Goal: Navigation & Orientation: Find specific page/section

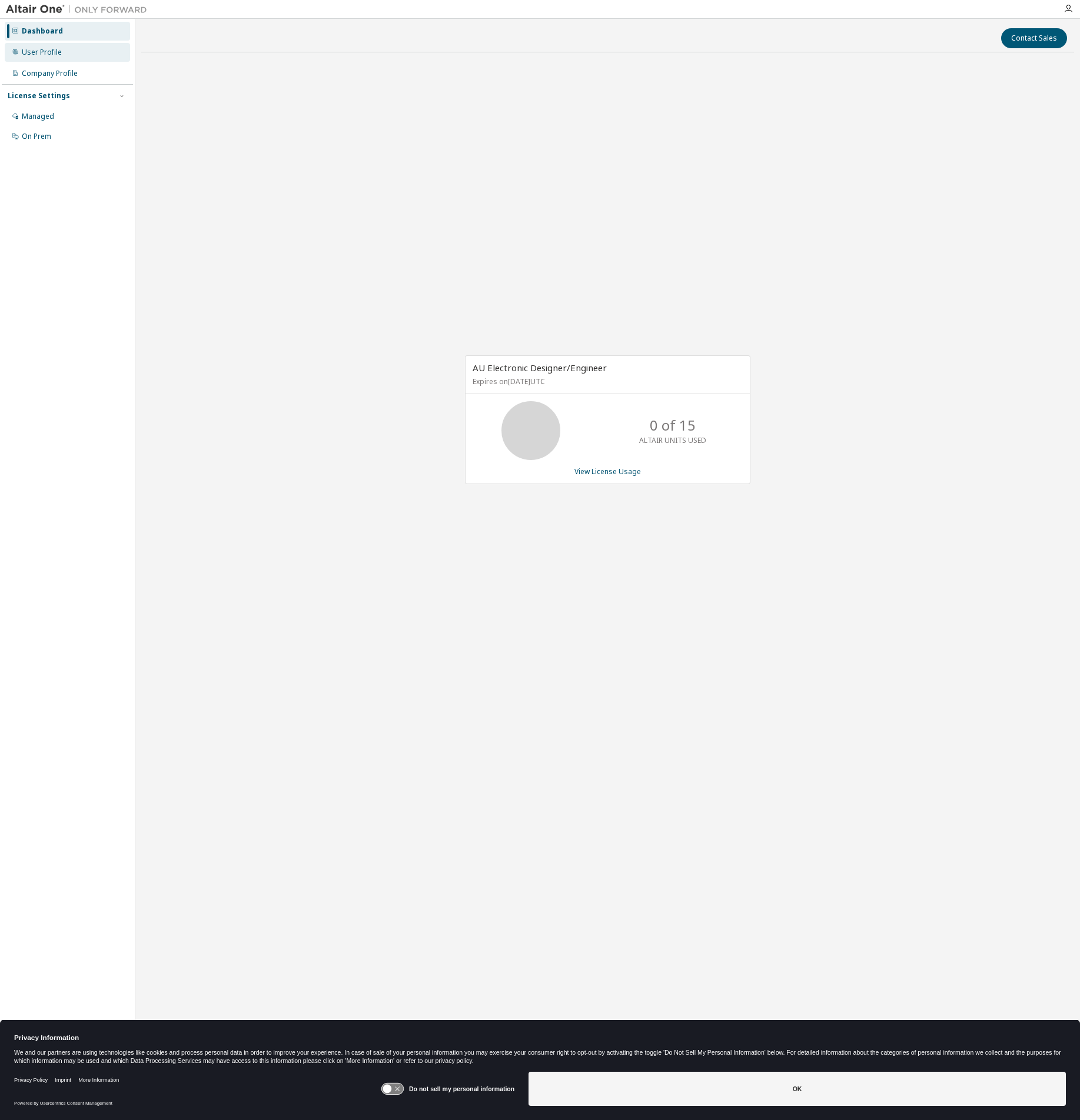
click at [57, 54] on div "User Profile" at bounding box center [41, 53] width 40 height 9
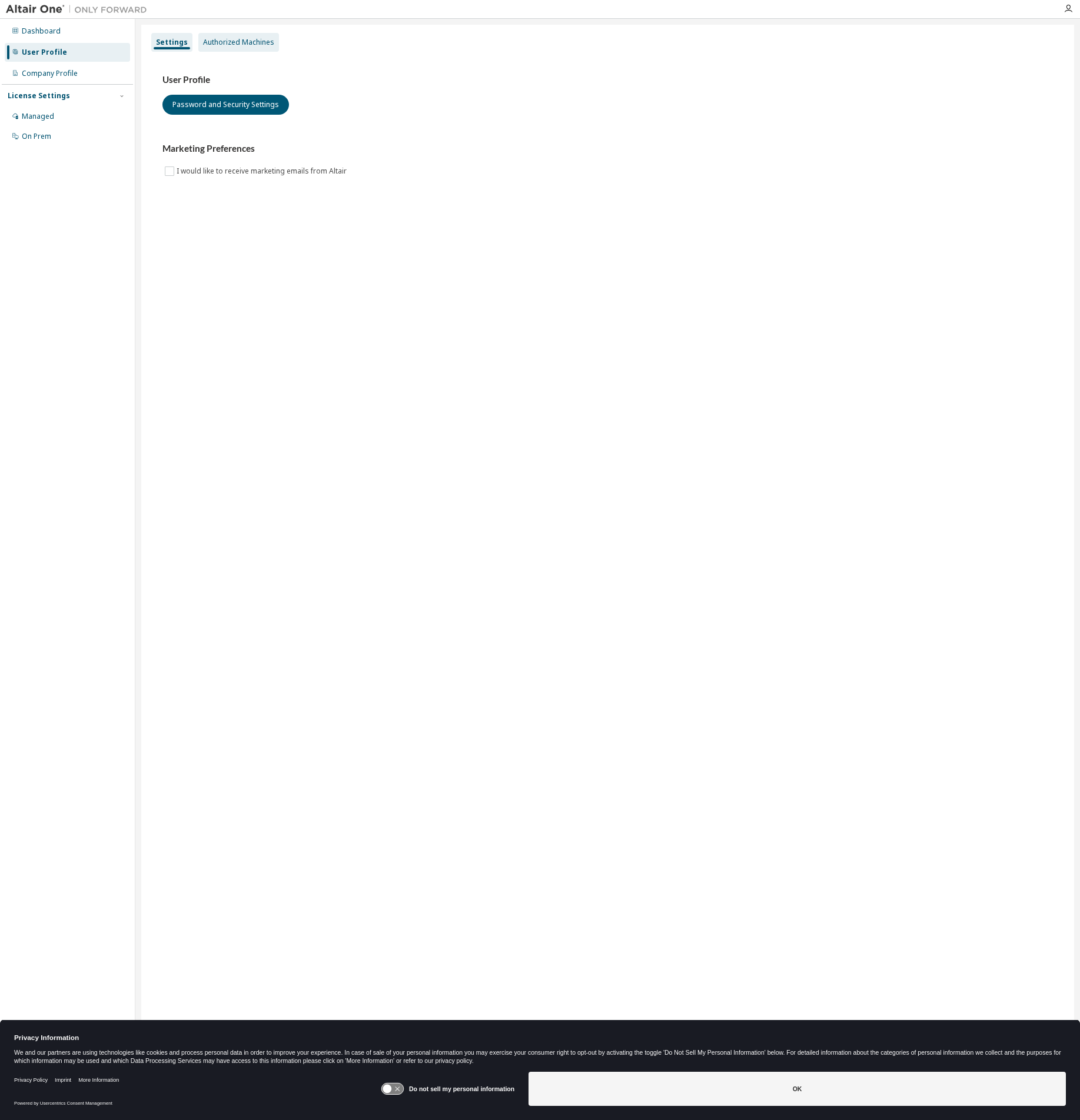
click at [209, 37] on div "Authorized Machines" at bounding box center [238, 42] width 81 height 19
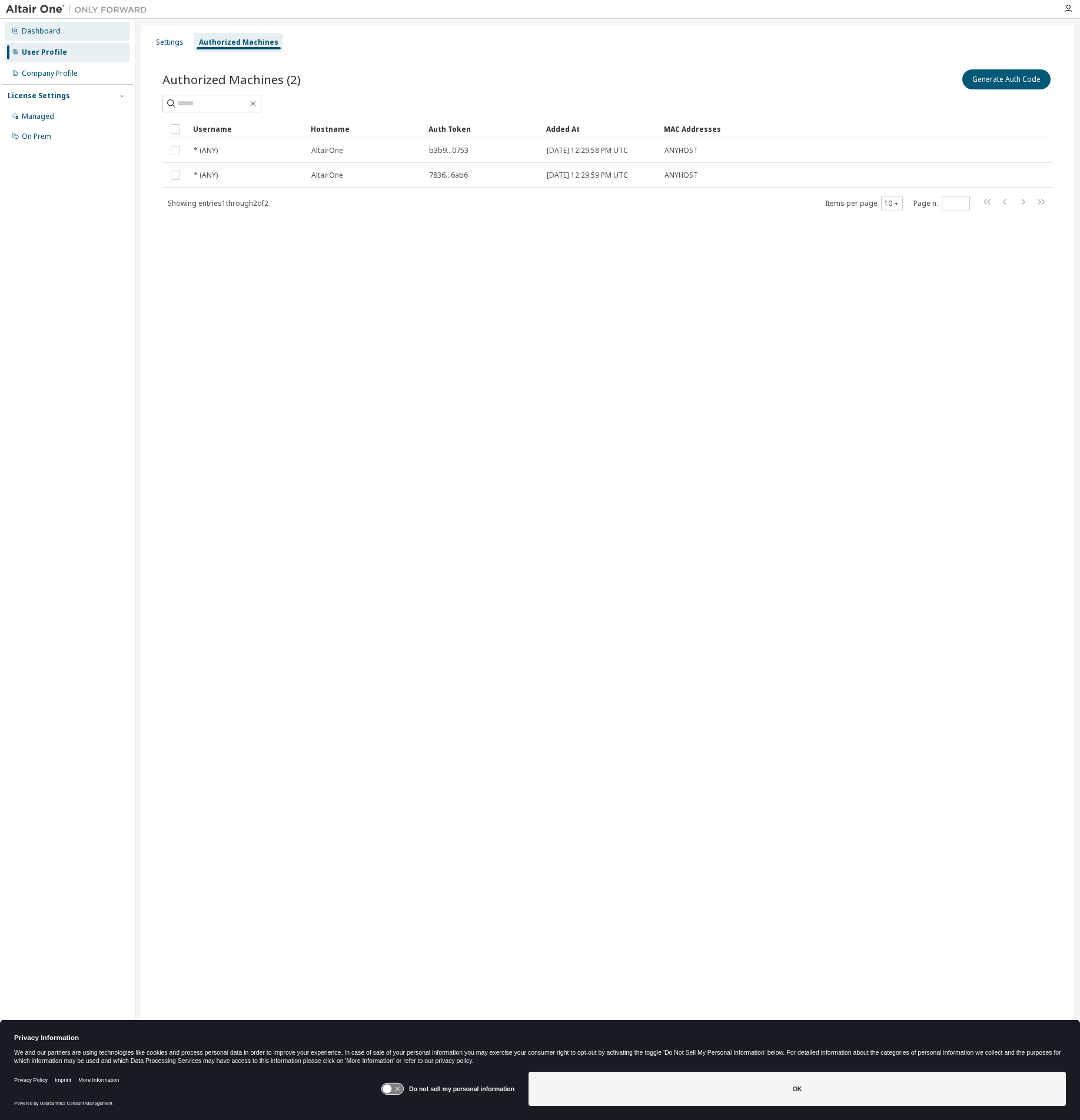
click at [49, 32] on div "Dashboard" at bounding box center [40, 31] width 38 height 9
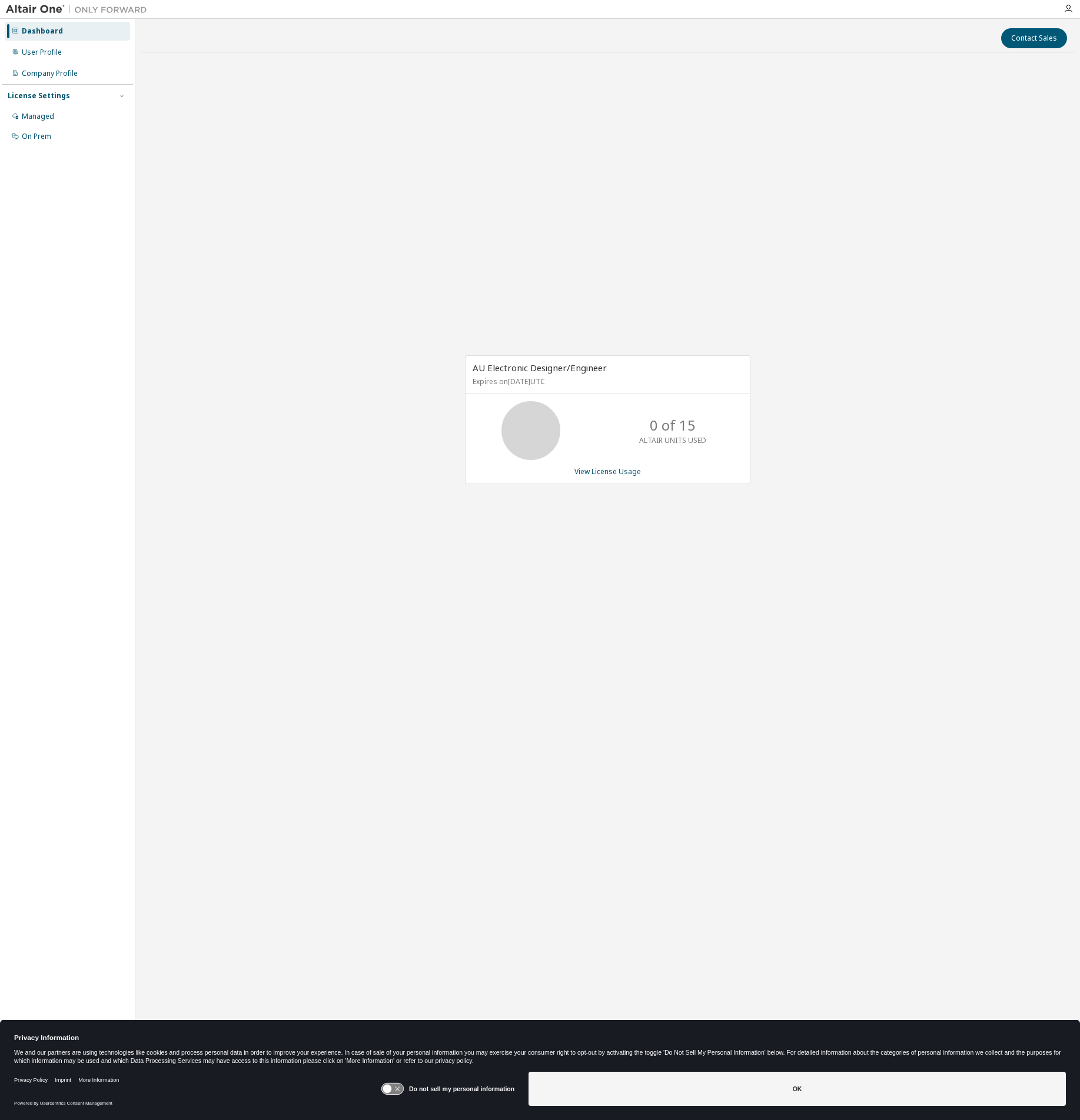
click at [54, 31] on div "Dashboard" at bounding box center [42, 31] width 41 height 9
click at [38, 4] on img at bounding box center [79, 9] width 147 height 12
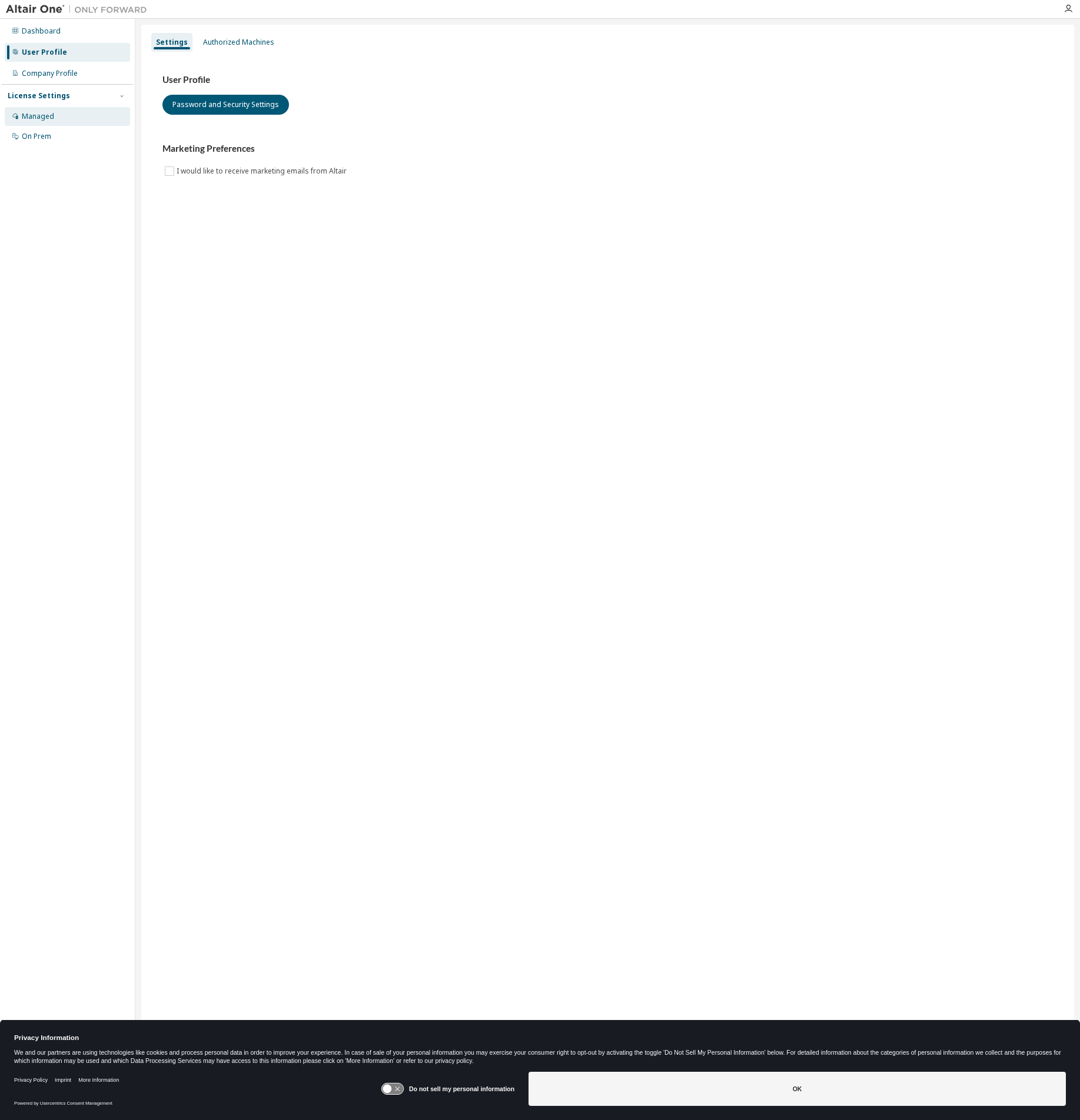
click at [70, 113] on div "Managed" at bounding box center [68, 116] width 126 height 19
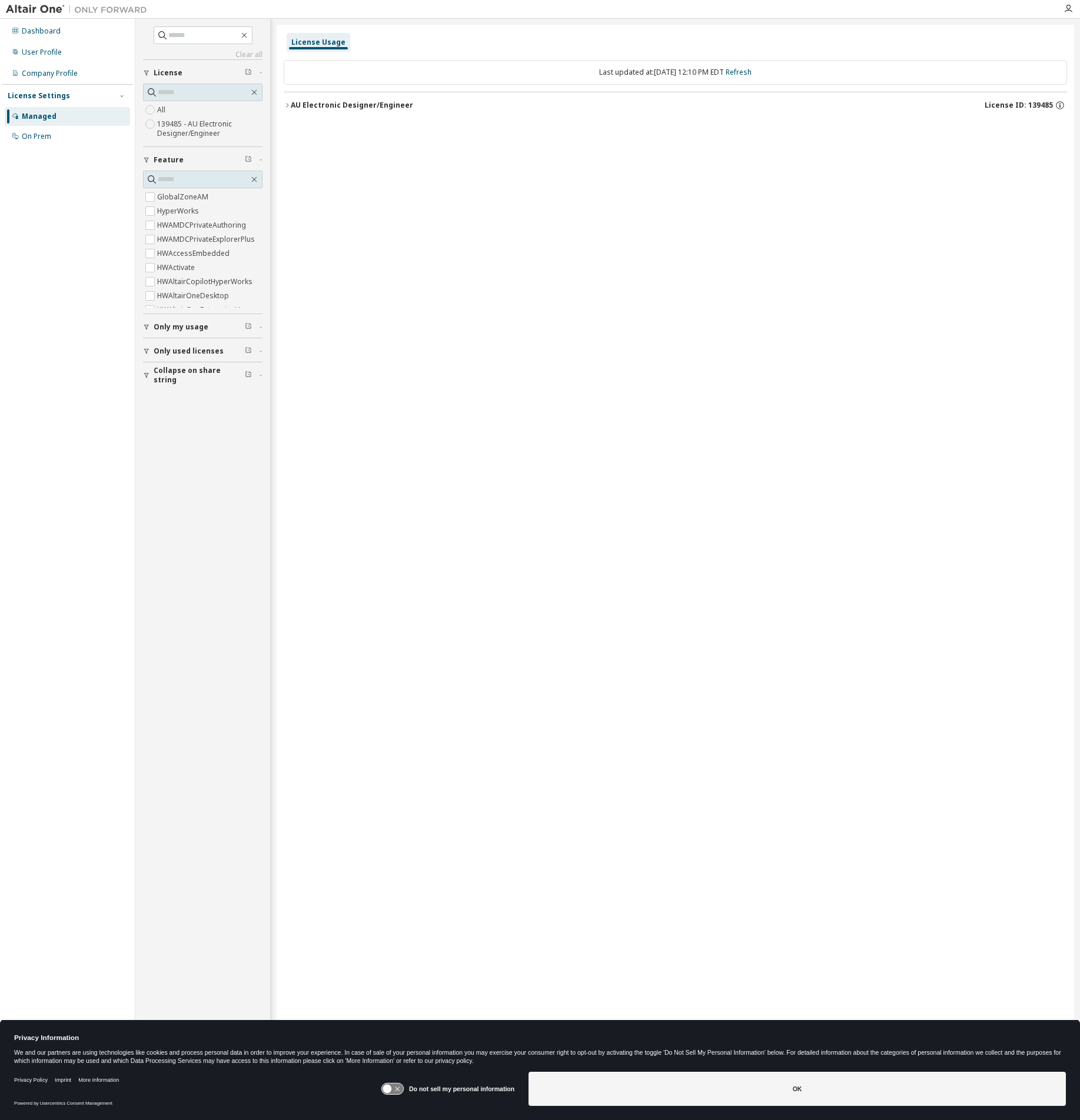
click at [285, 105] on icon "button" at bounding box center [287, 105] width 8 height 8
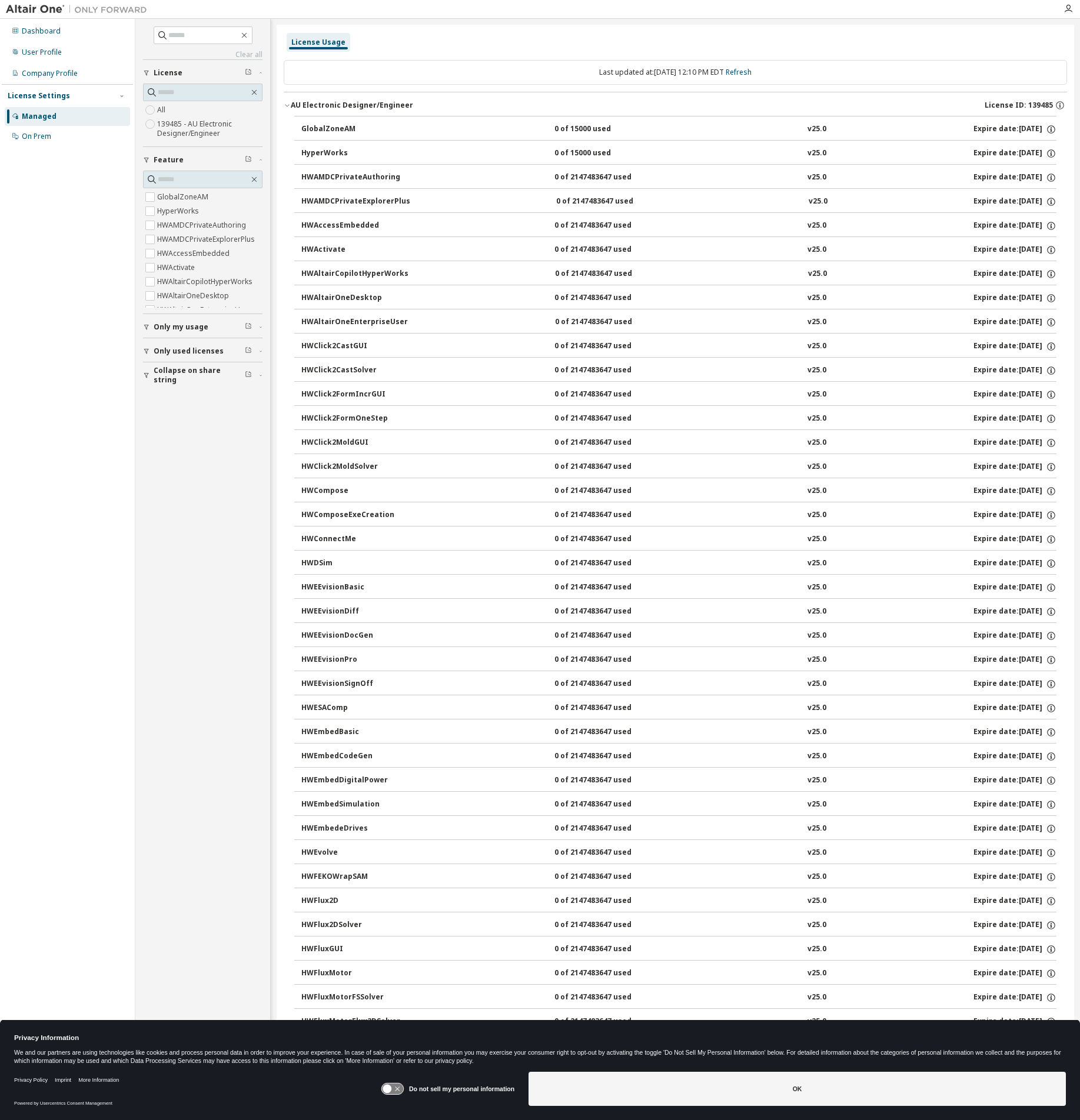
click at [285, 105] on icon "button" at bounding box center [286, 106] width 4 height 3
